Goal: Transaction & Acquisition: Obtain resource

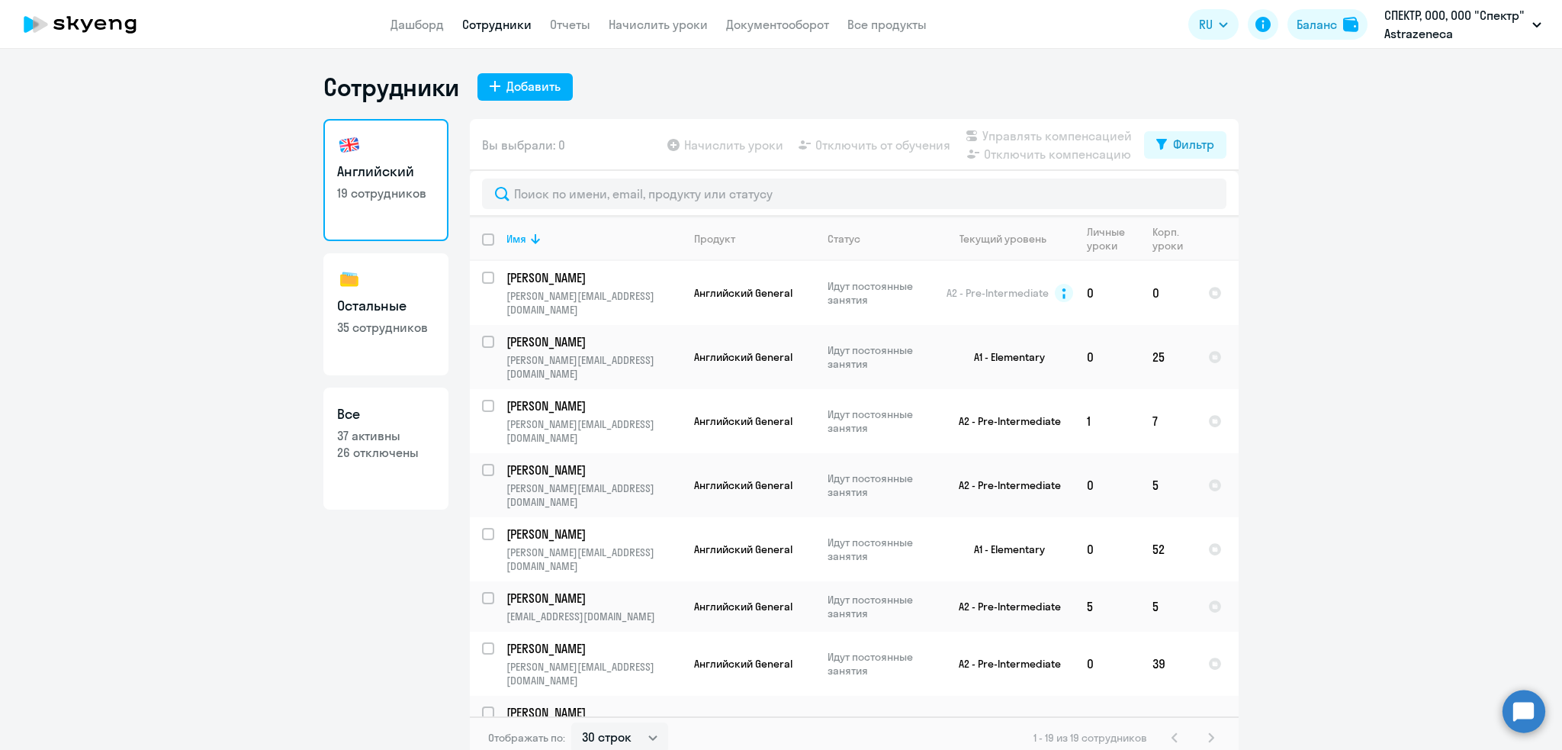
select select "30"
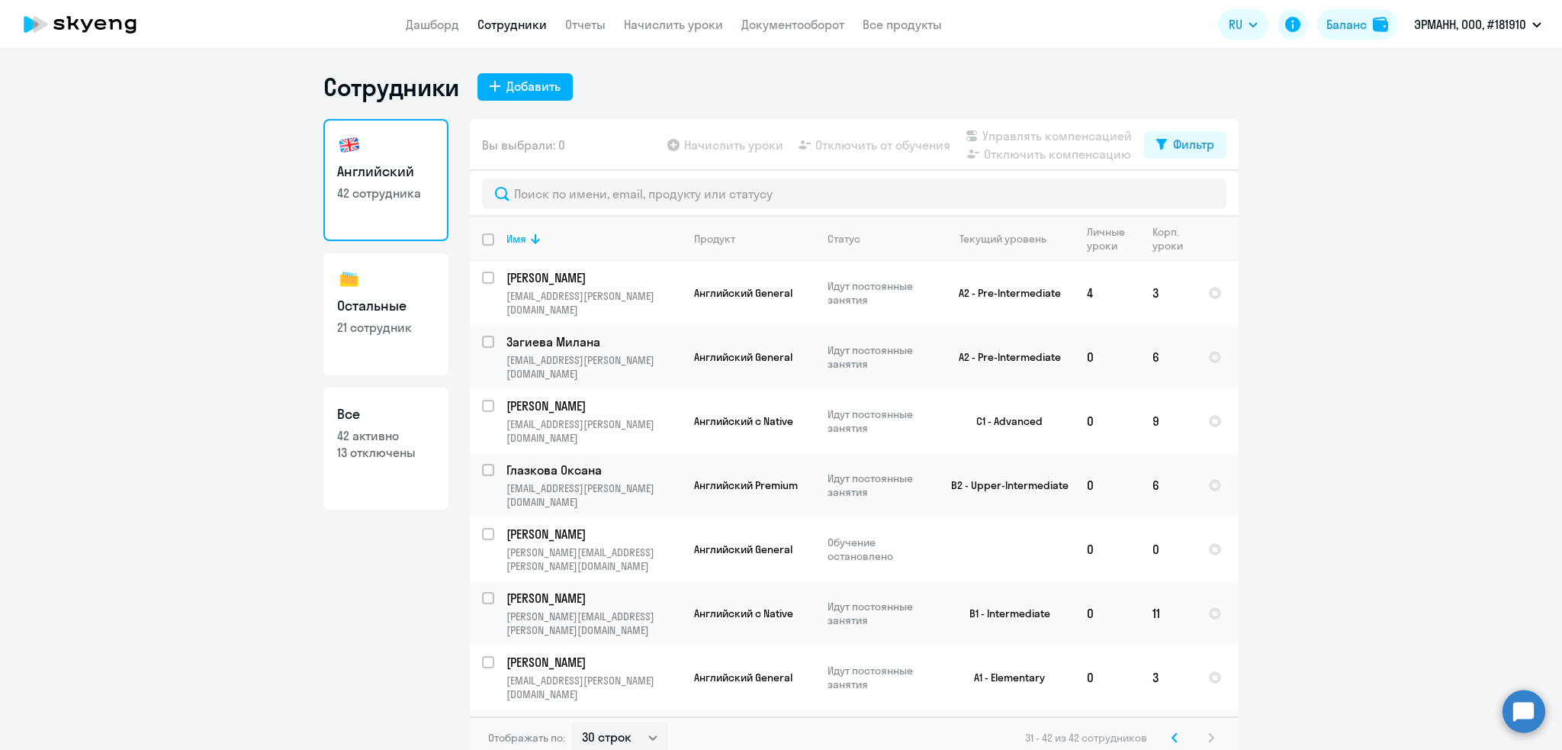
select select "30"
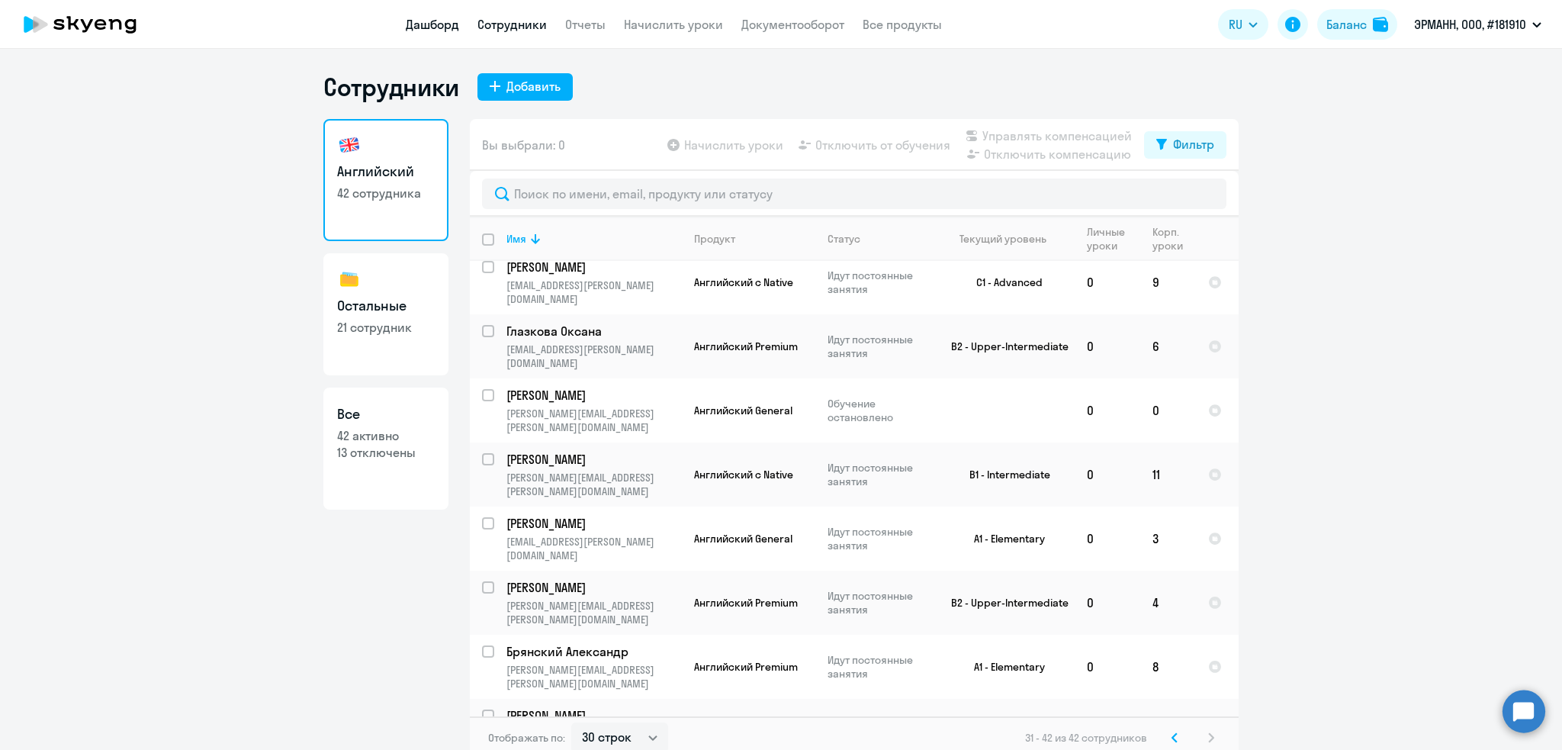
click at [433, 29] on link "Дашборд" at bounding box center [432, 24] width 53 height 15
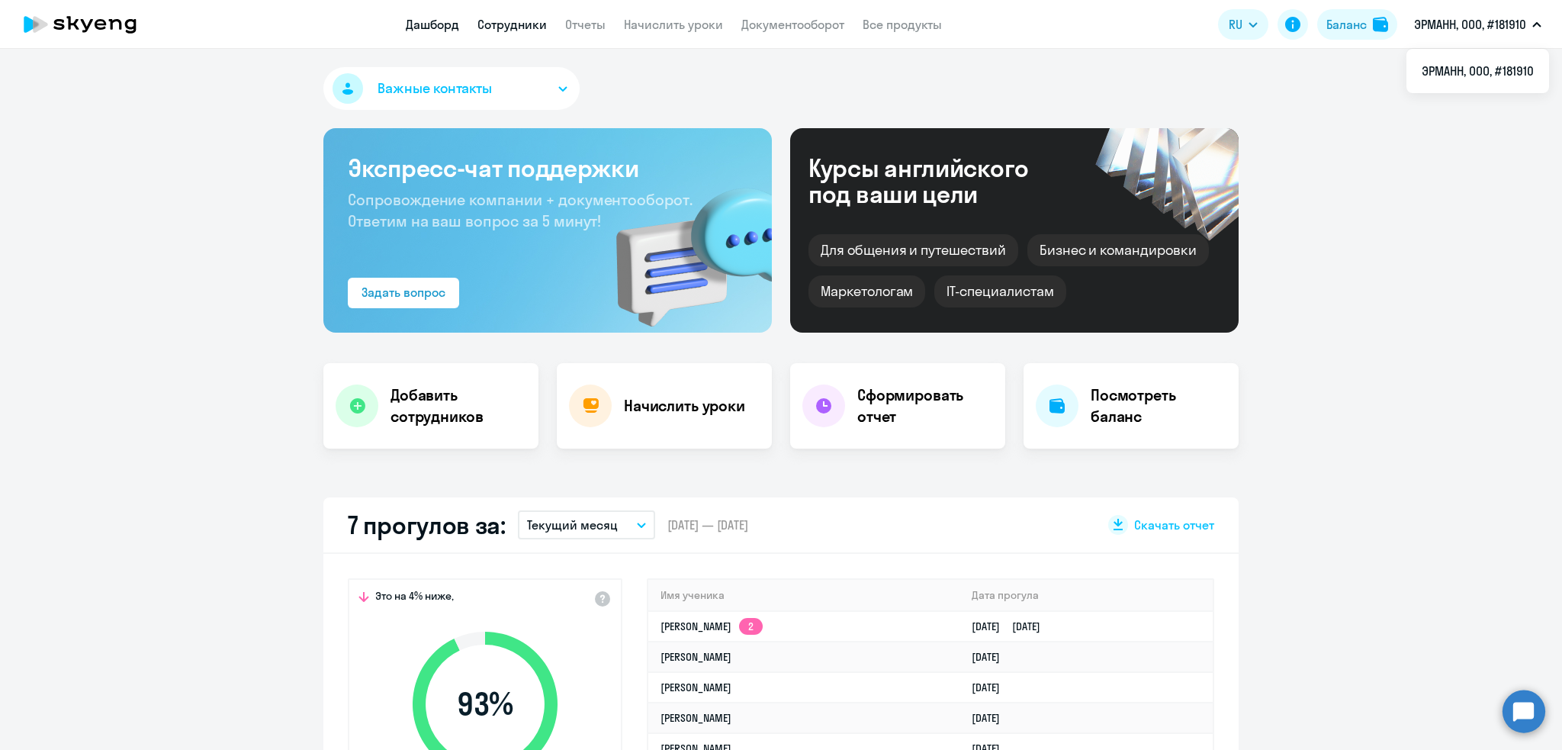
click at [510, 22] on link "Сотрудники" at bounding box center [511, 24] width 69 height 15
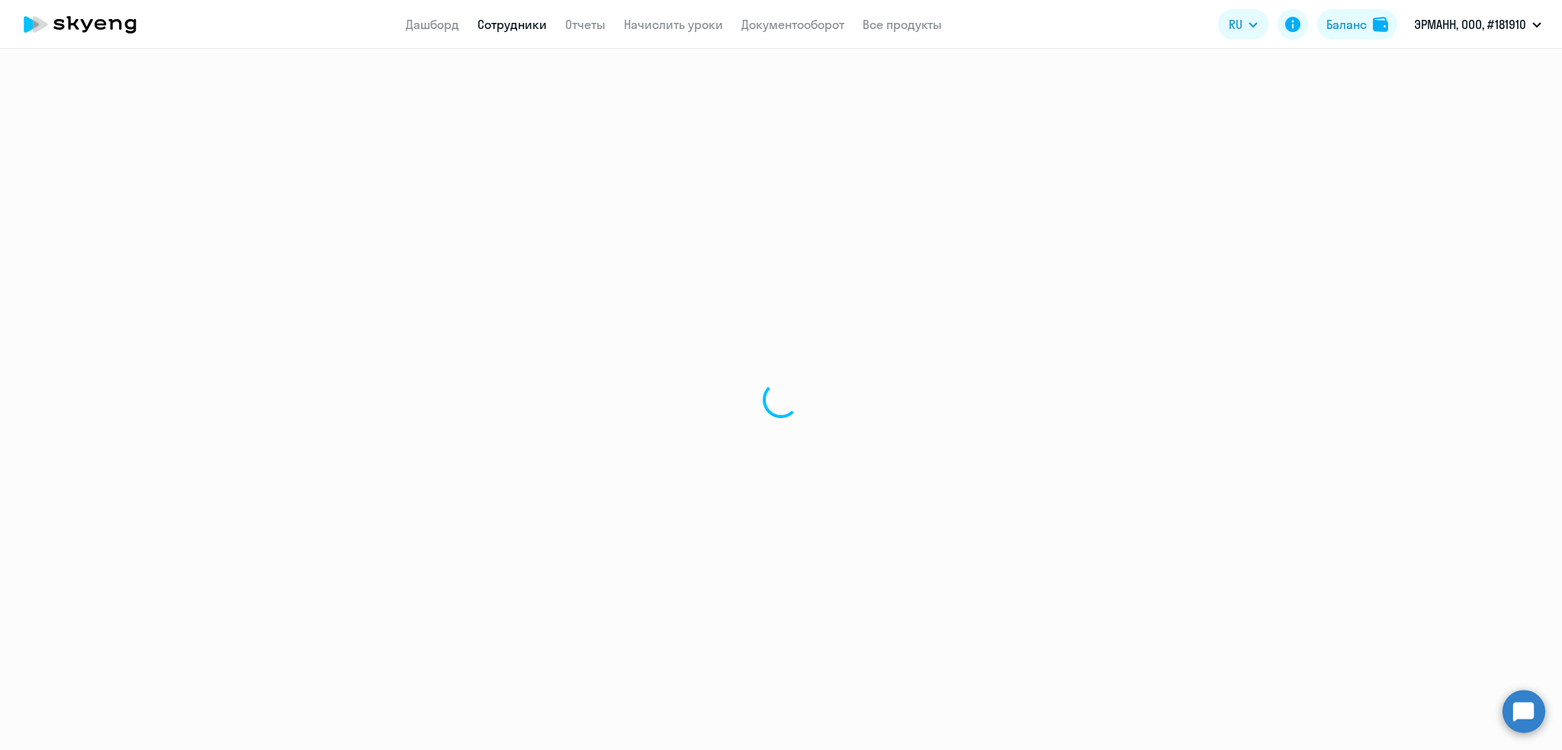
select select "30"
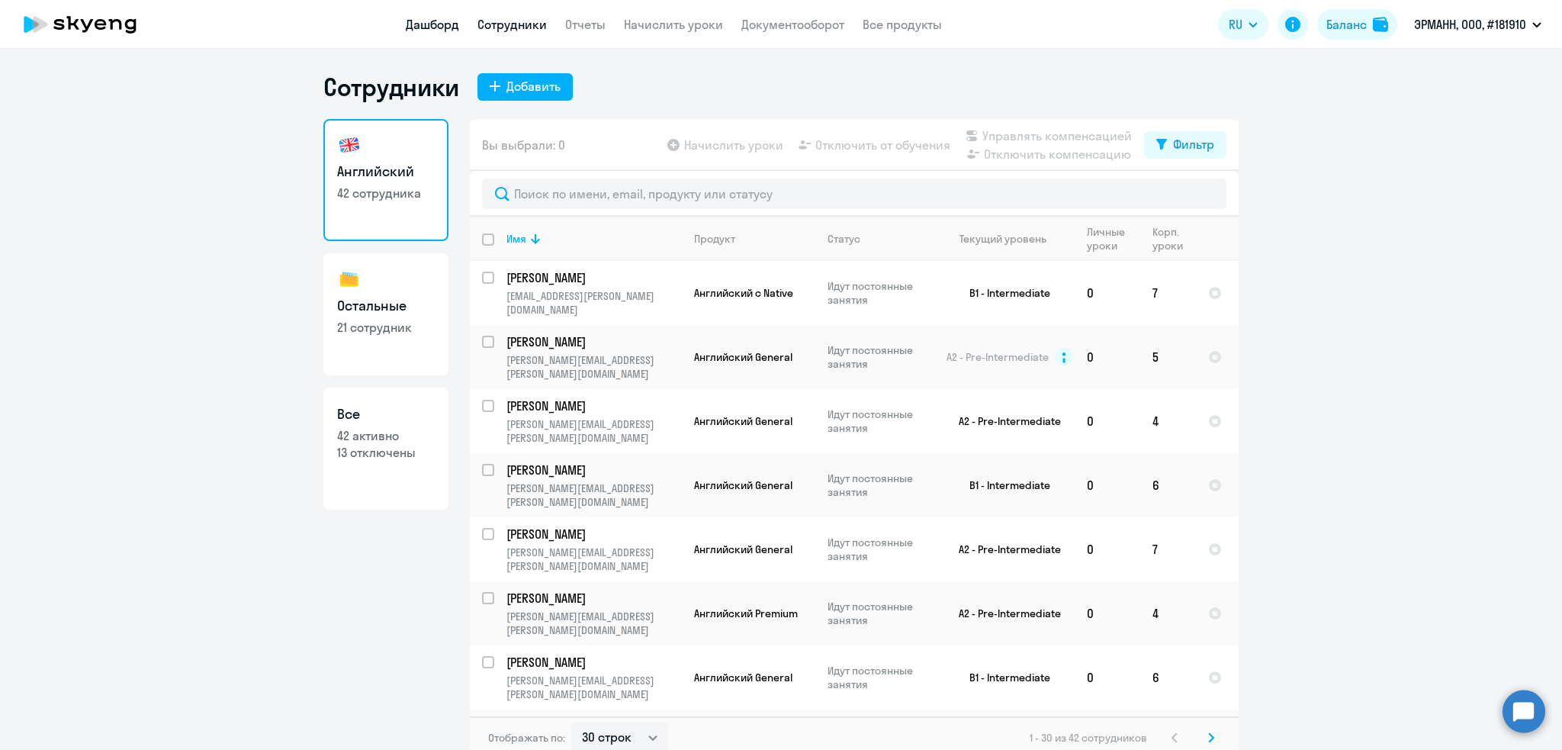
click at [418, 30] on link "Дашборд" at bounding box center [432, 24] width 53 height 15
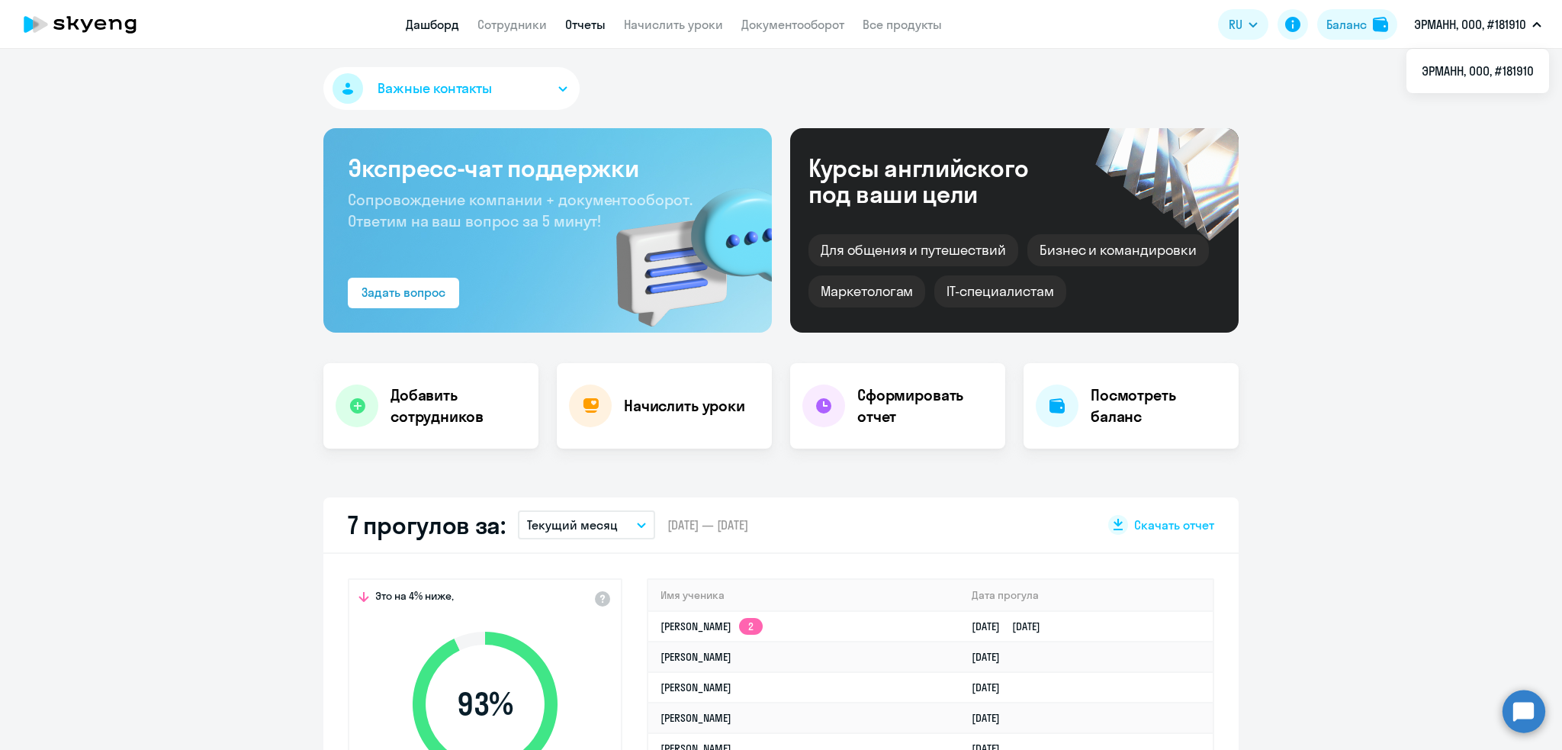
click at [591, 19] on link "Отчеты" at bounding box center [585, 24] width 40 height 15
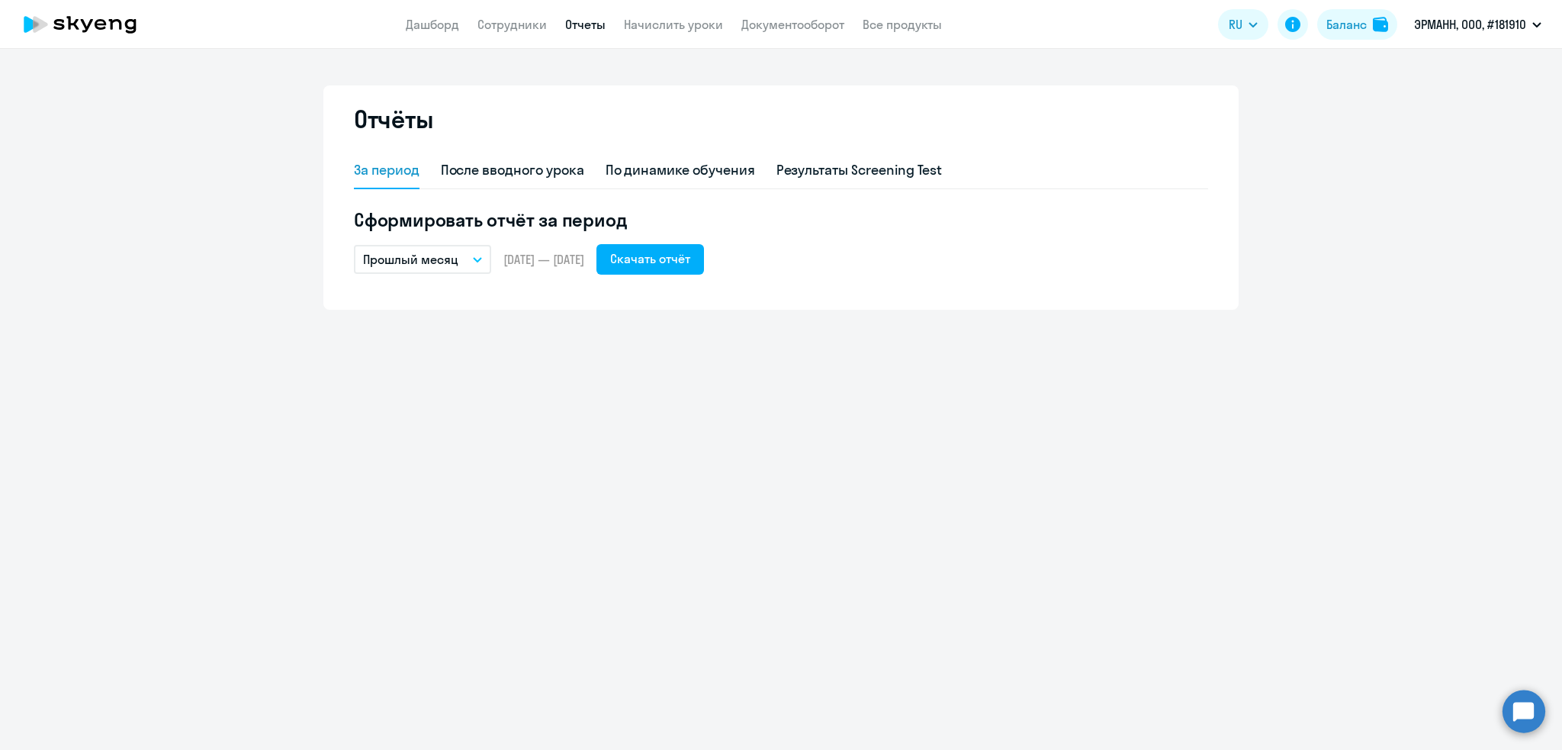
click at [423, 261] on p "Прошлый месяц" at bounding box center [410, 259] width 95 height 18
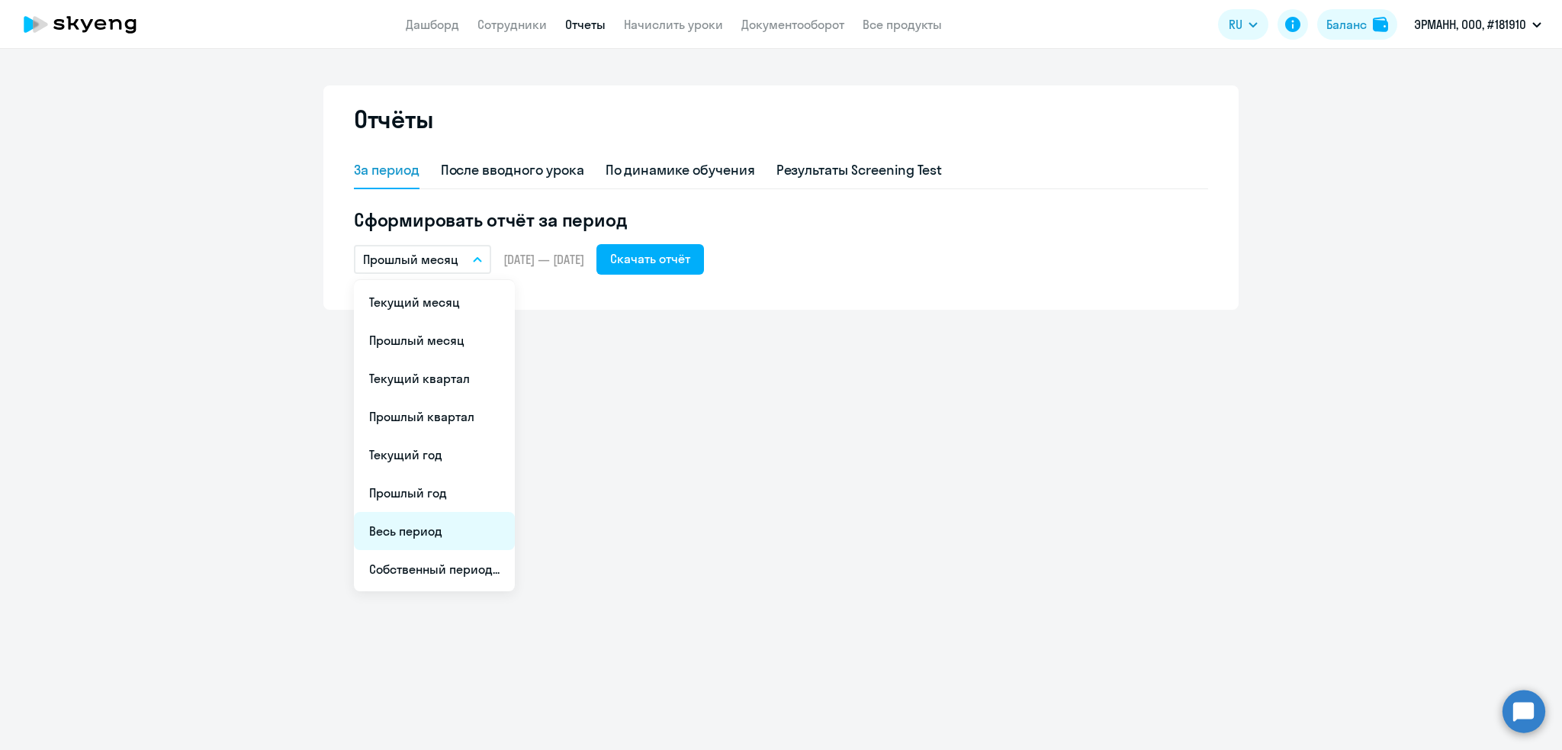
click at [411, 536] on li "Весь период" at bounding box center [434, 531] width 161 height 38
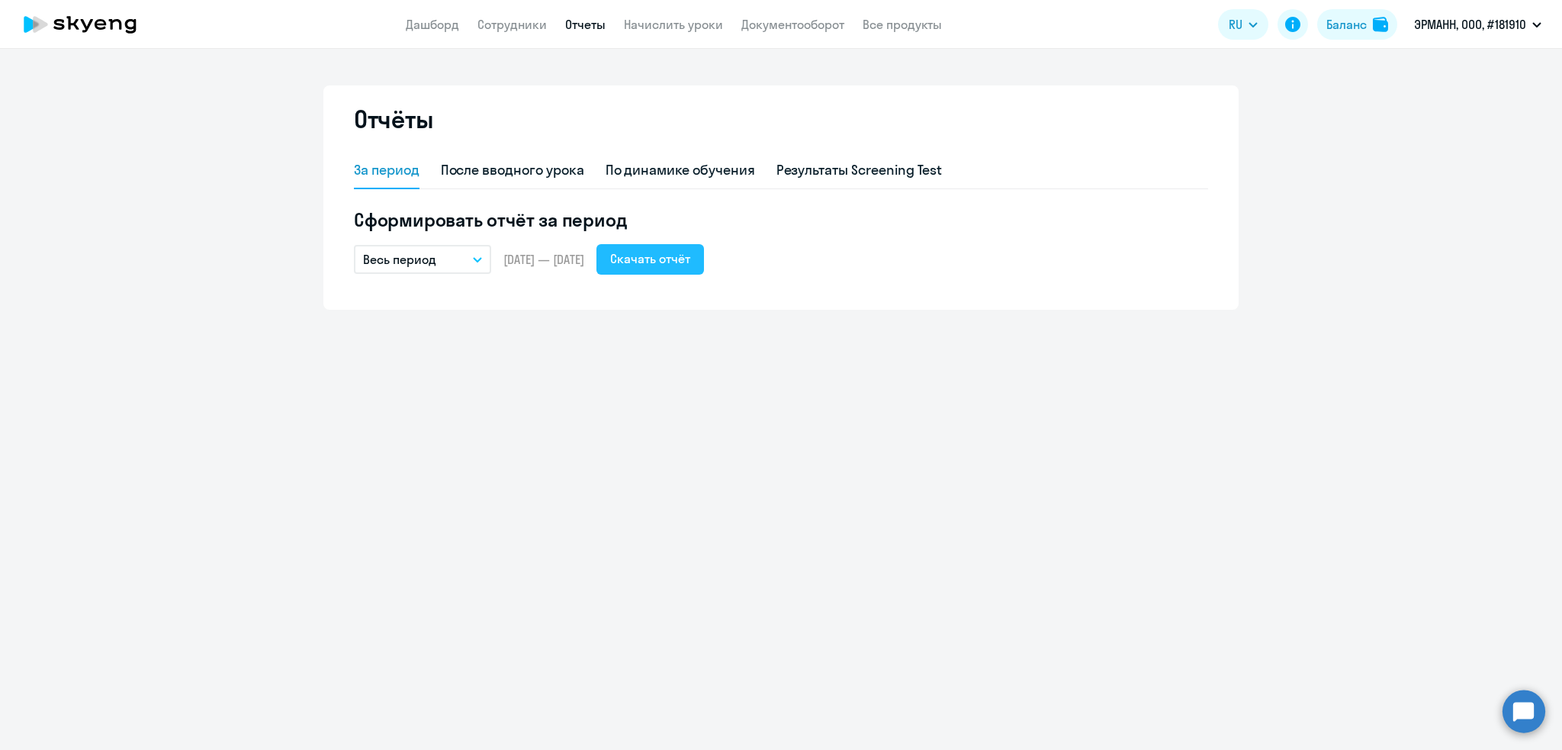
click at [690, 261] on div "Скачать отчёт" at bounding box center [650, 258] width 80 height 18
click at [431, 24] on link "Дашборд" at bounding box center [432, 24] width 53 height 15
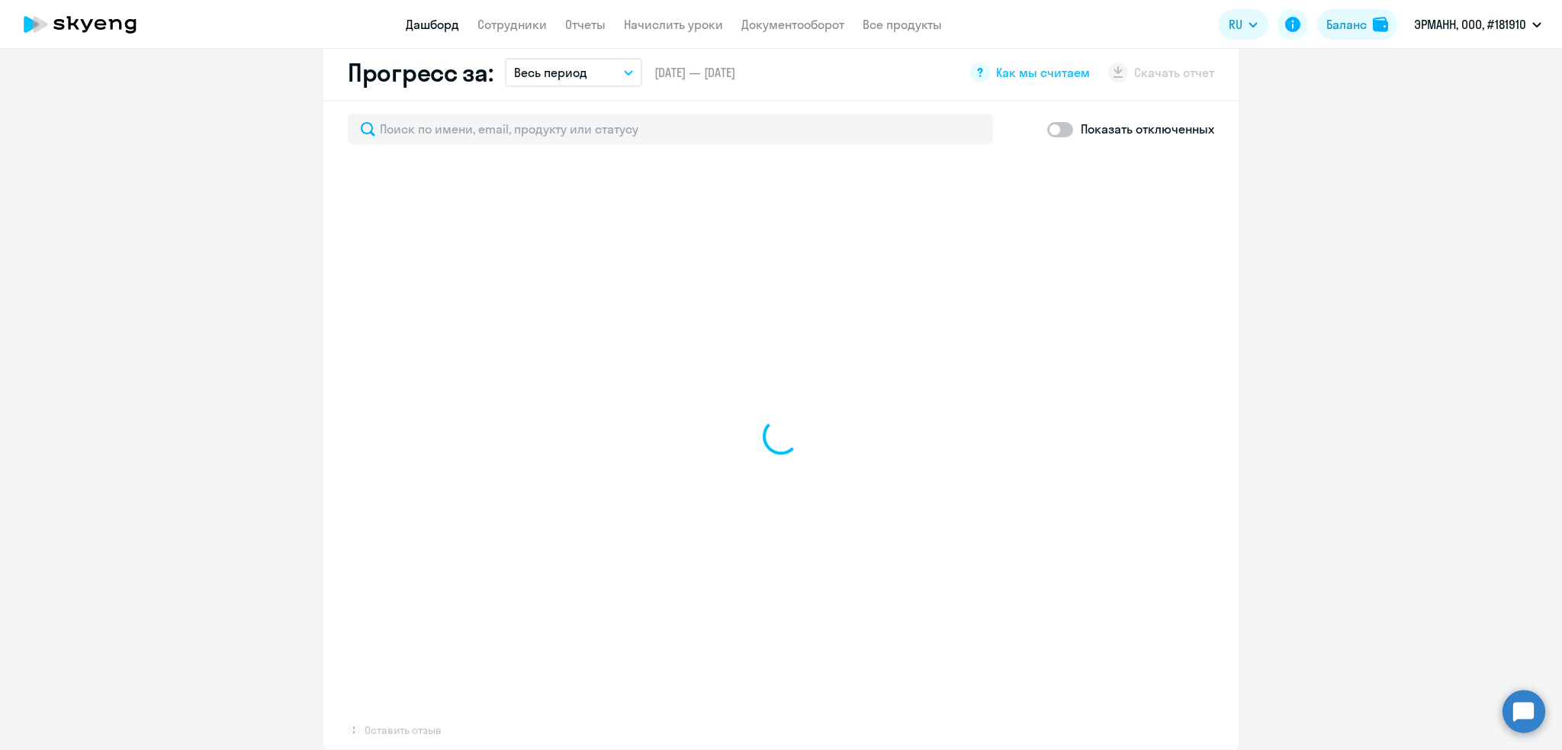
scroll to position [880, 0]
click at [1047, 129] on span at bounding box center [1060, 133] width 26 height 15
click at [1046, 133] on input "checkbox" at bounding box center [1046, 133] width 1 height 1
checkbox input "true"
select select "30"
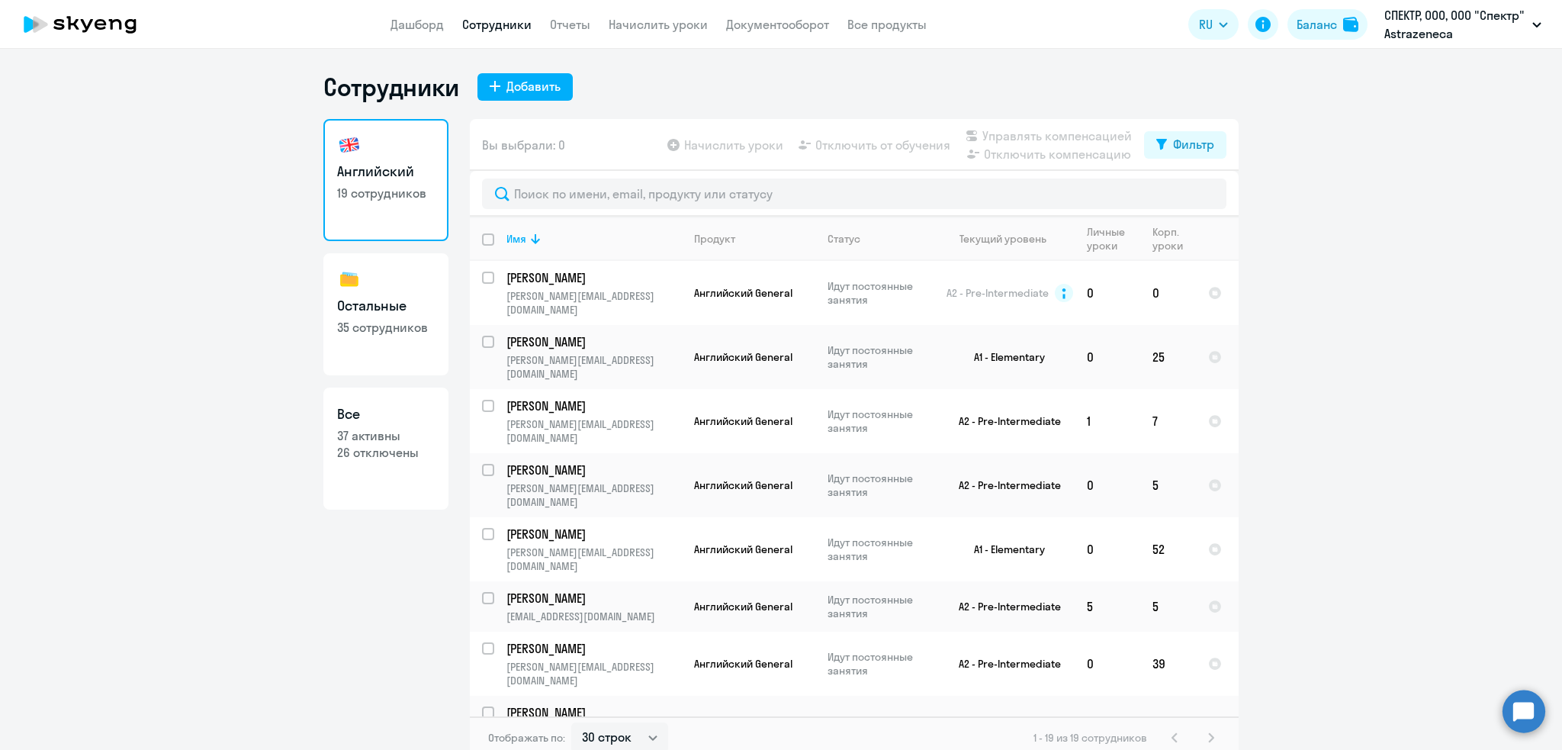
select select "30"
